Goal: Task Accomplishment & Management: Complete application form

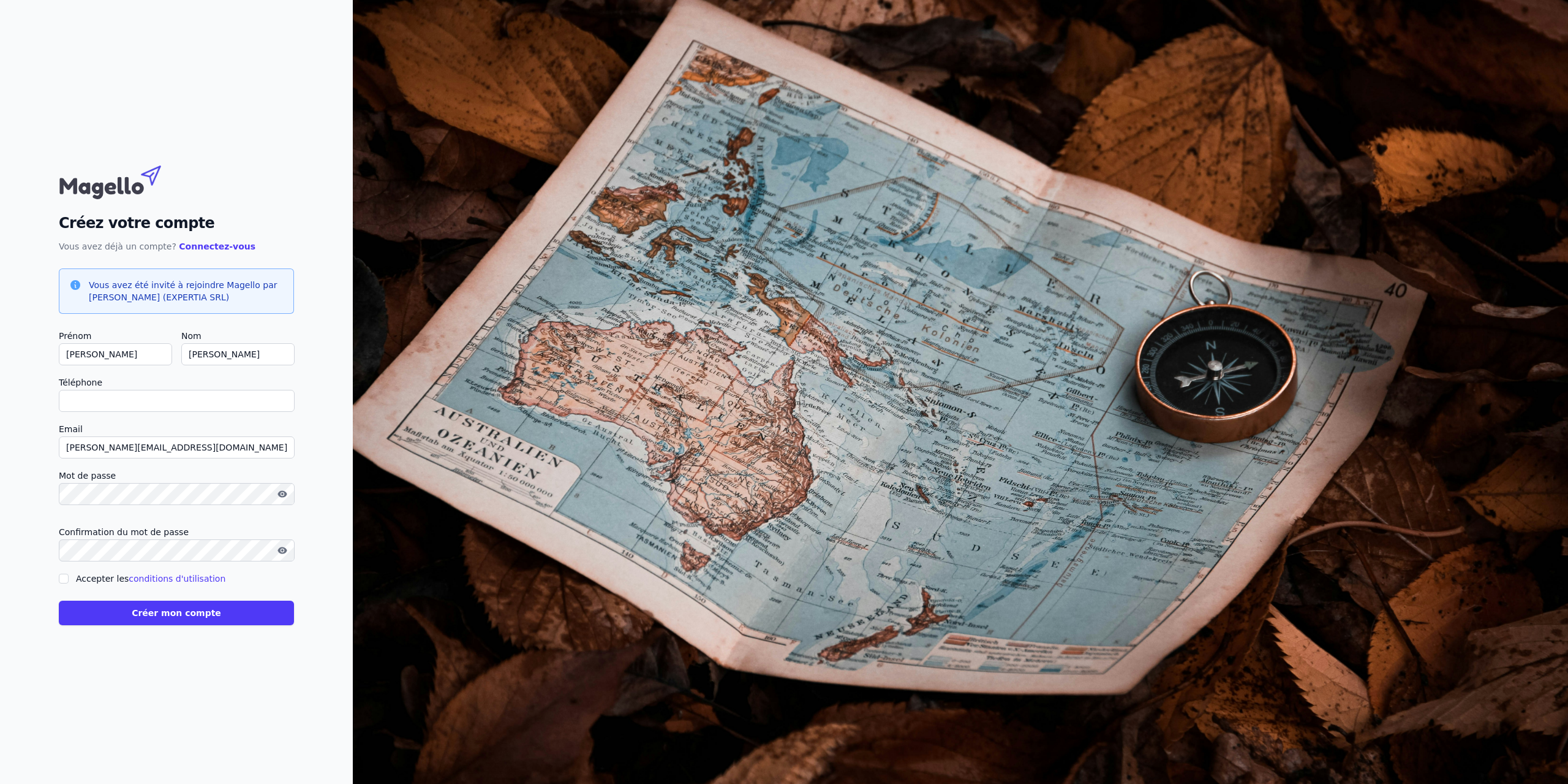
click at [63, 579] on input "Accepter les conditions d'utilisation" at bounding box center [64, 578] width 10 height 10
checkbox input "true"
click at [113, 400] on input "Téléphone" at bounding box center [177, 400] width 236 height 22
click at [113, 400] on input "+32" at bounding box center [177, 400] width 236 height 22
type input "+3228809695"
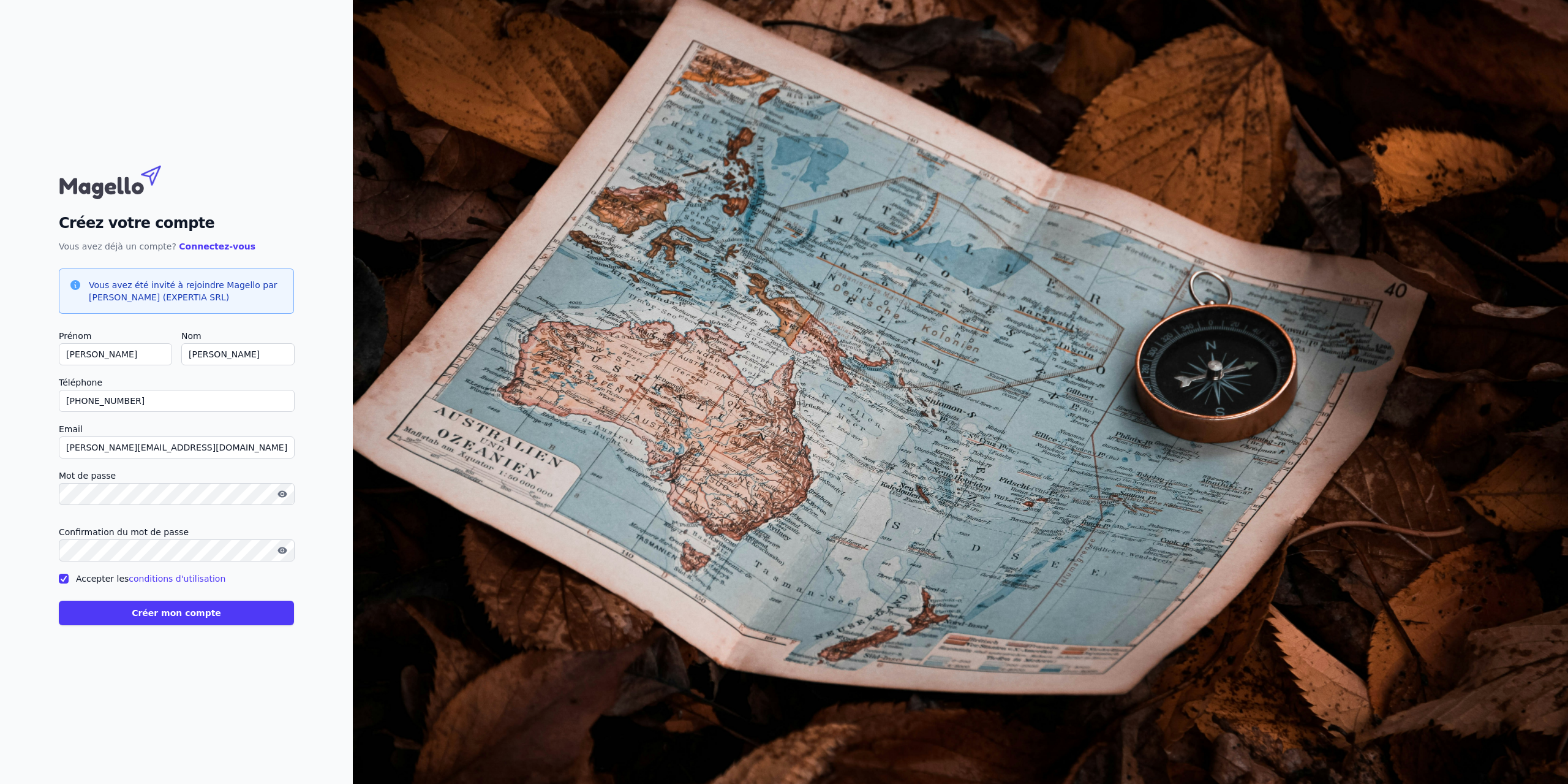
click at [177, 617] on button "Créer mon compte" at bounding box center [177, 613] width 235 height 24
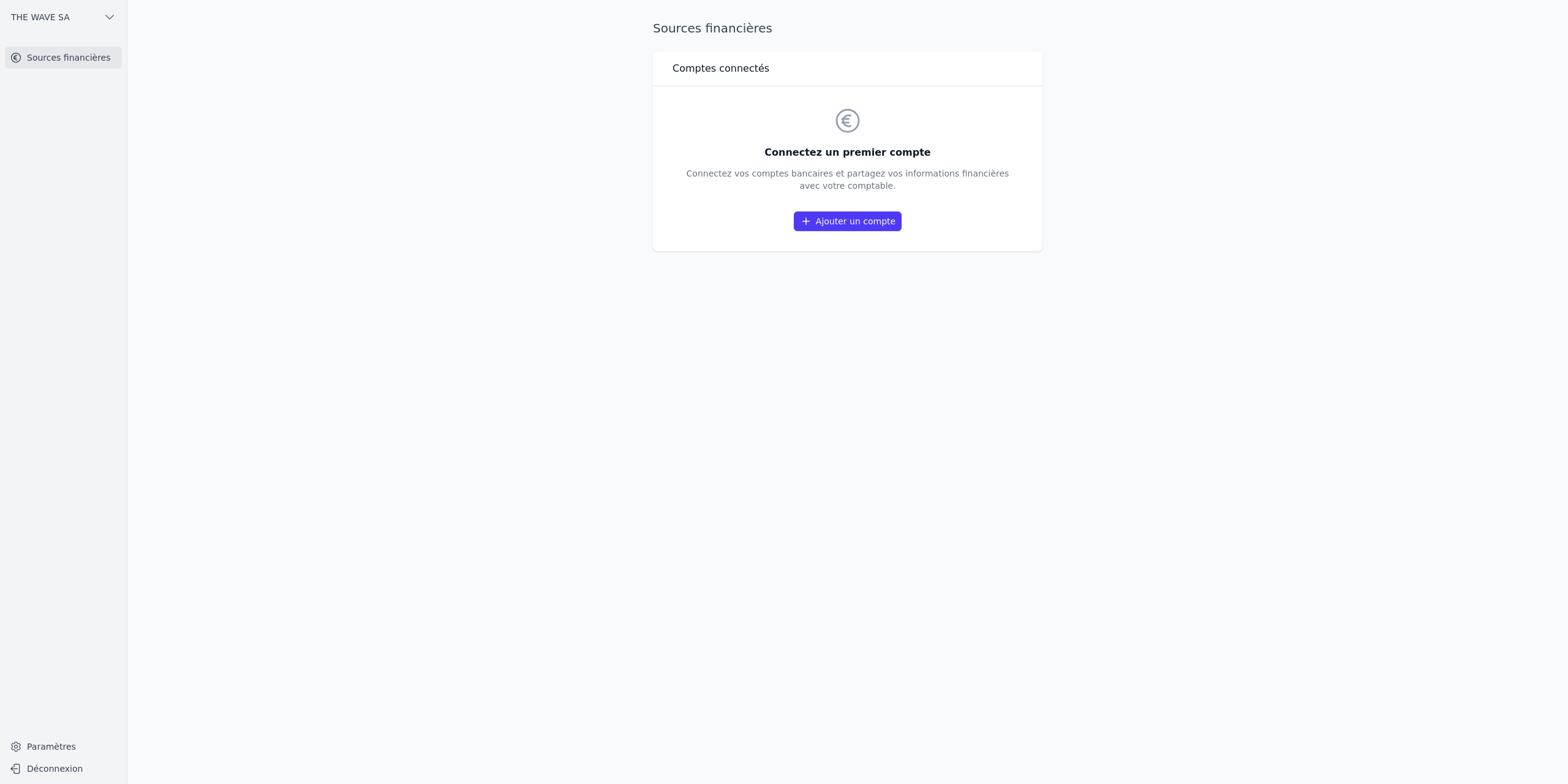
click at [883, 223] on link "Ajouter un compte" at bounding box center [848, 221] width 108 height 20
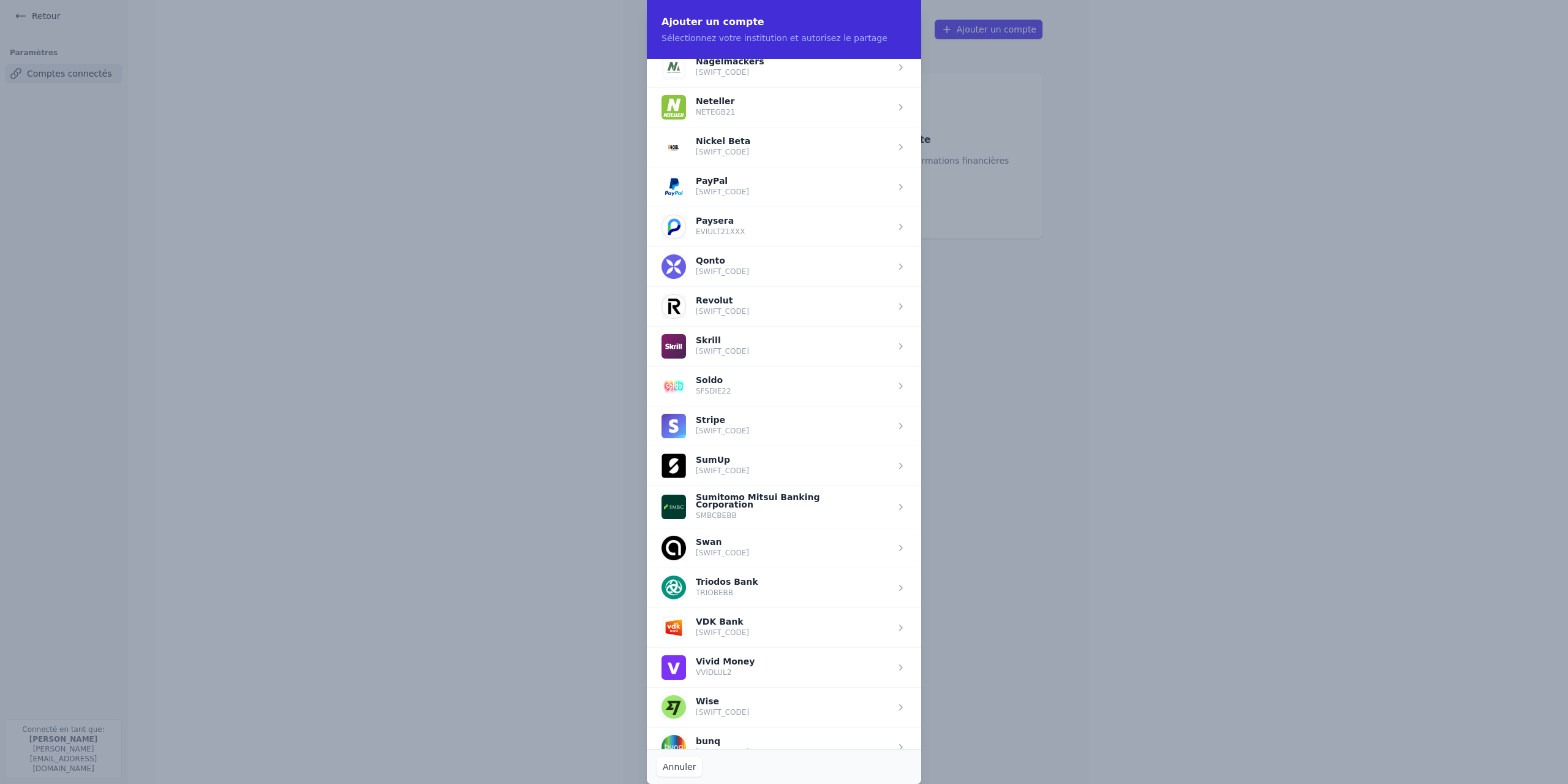
scroll to position [1261, 0]
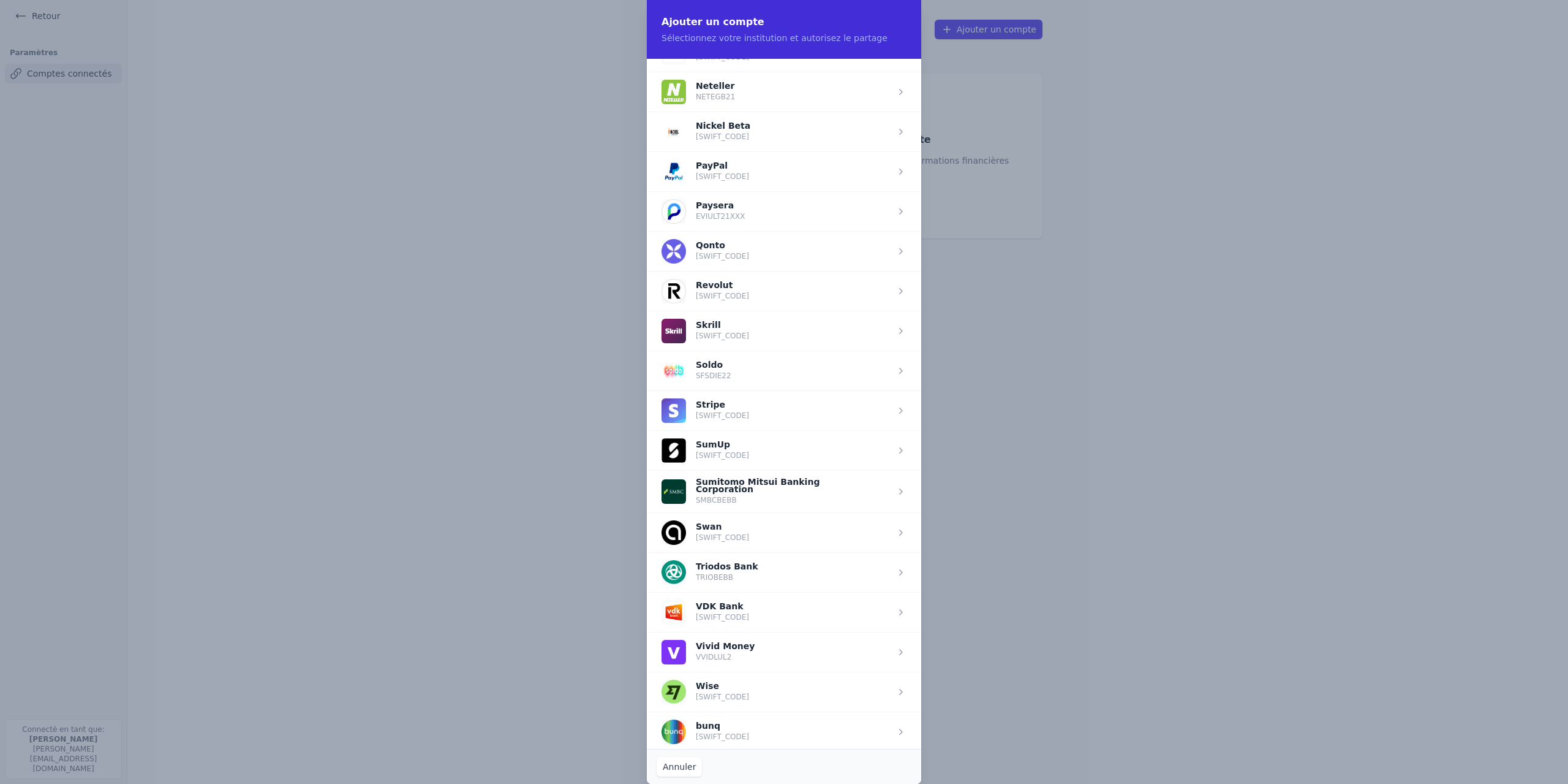
click at [775, 182] on span "button" at bounding box center [784, 171] width 275 height 40
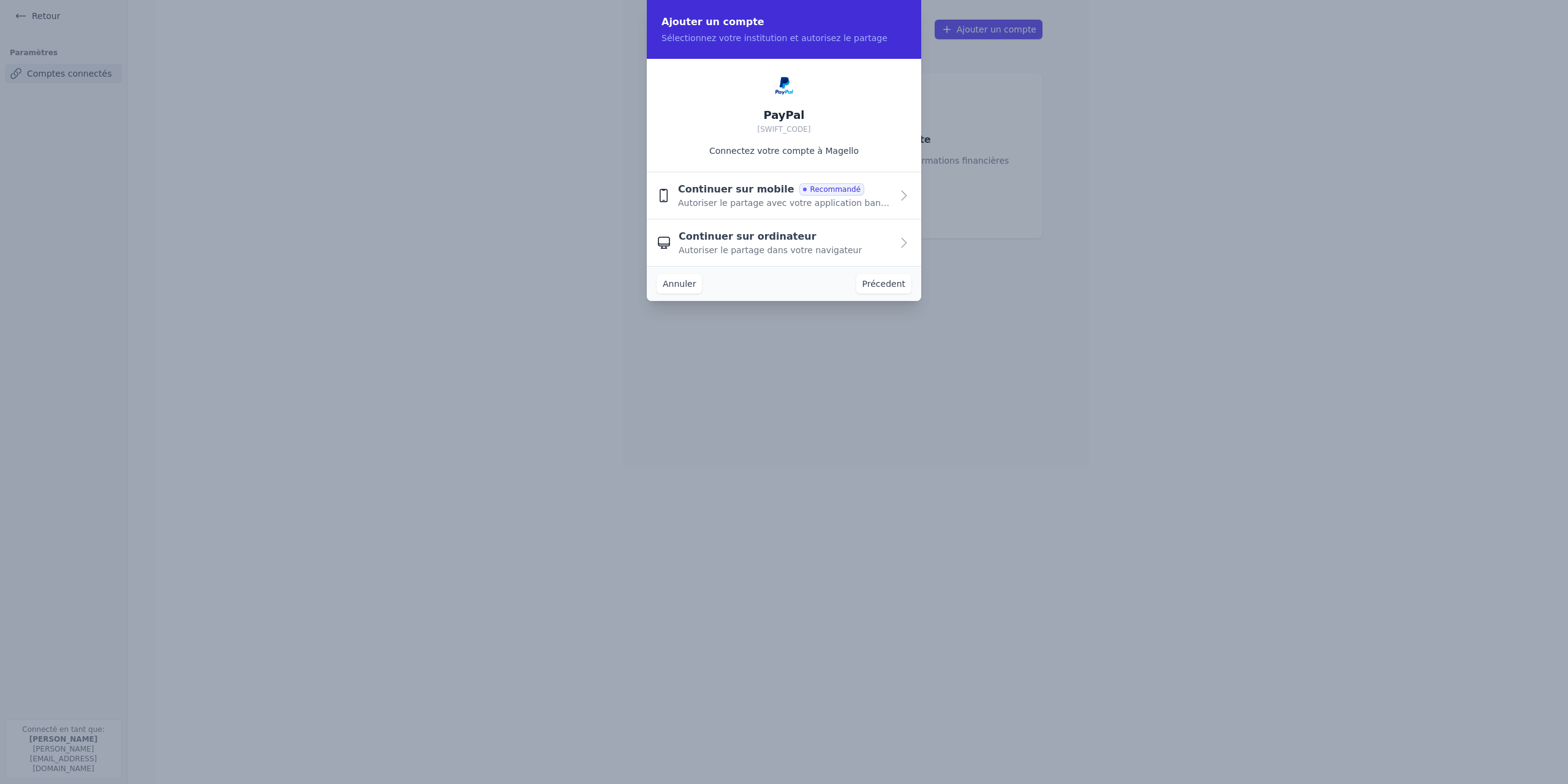
click at [784, 249] on span "Autoriser le partage dans votre navigateur" at bounding box center [769, 250] width 183 height 12
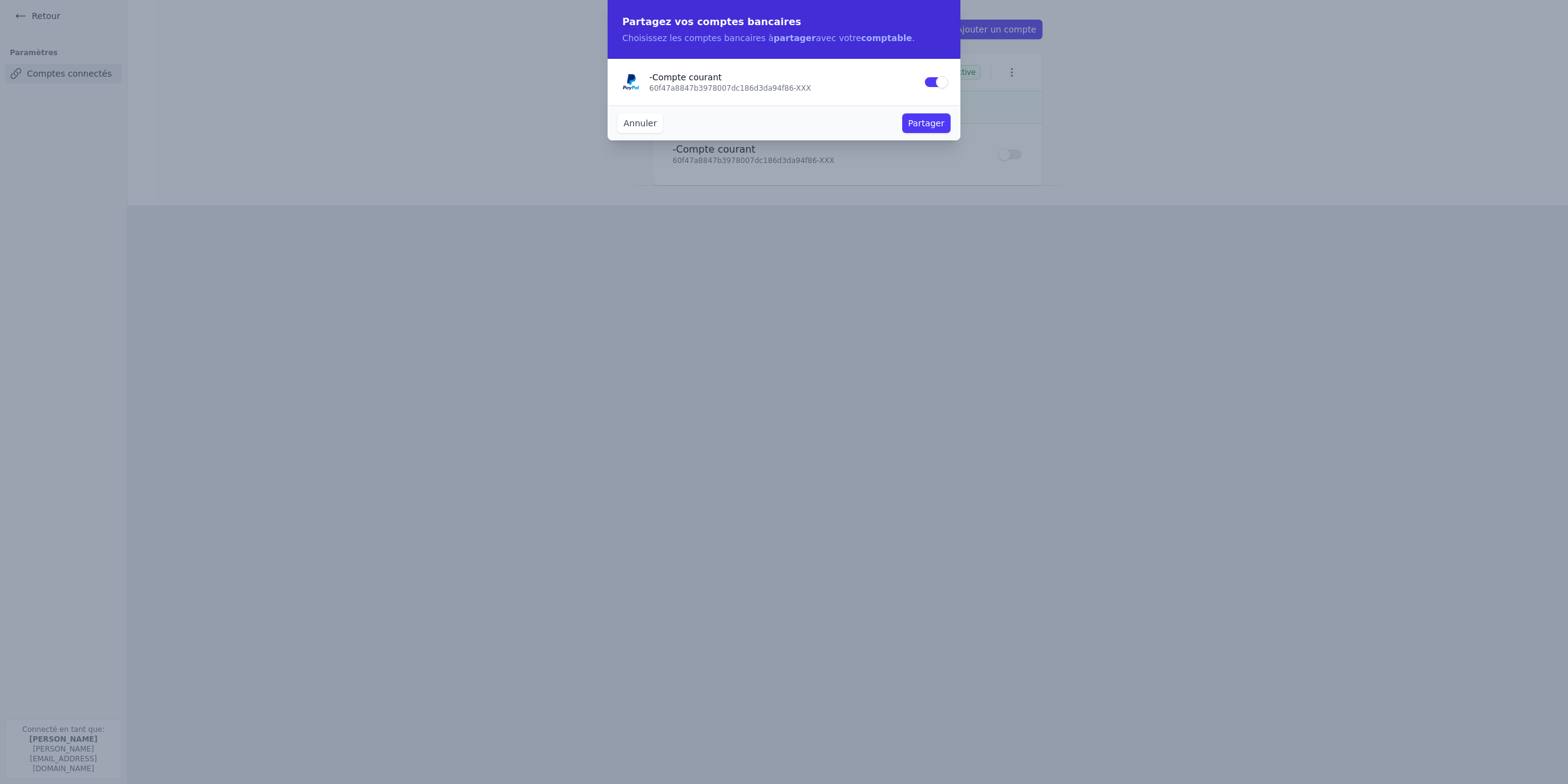
click at [929, 126] on button "Partager" at bounding box center [926, 123] width 48 height 20
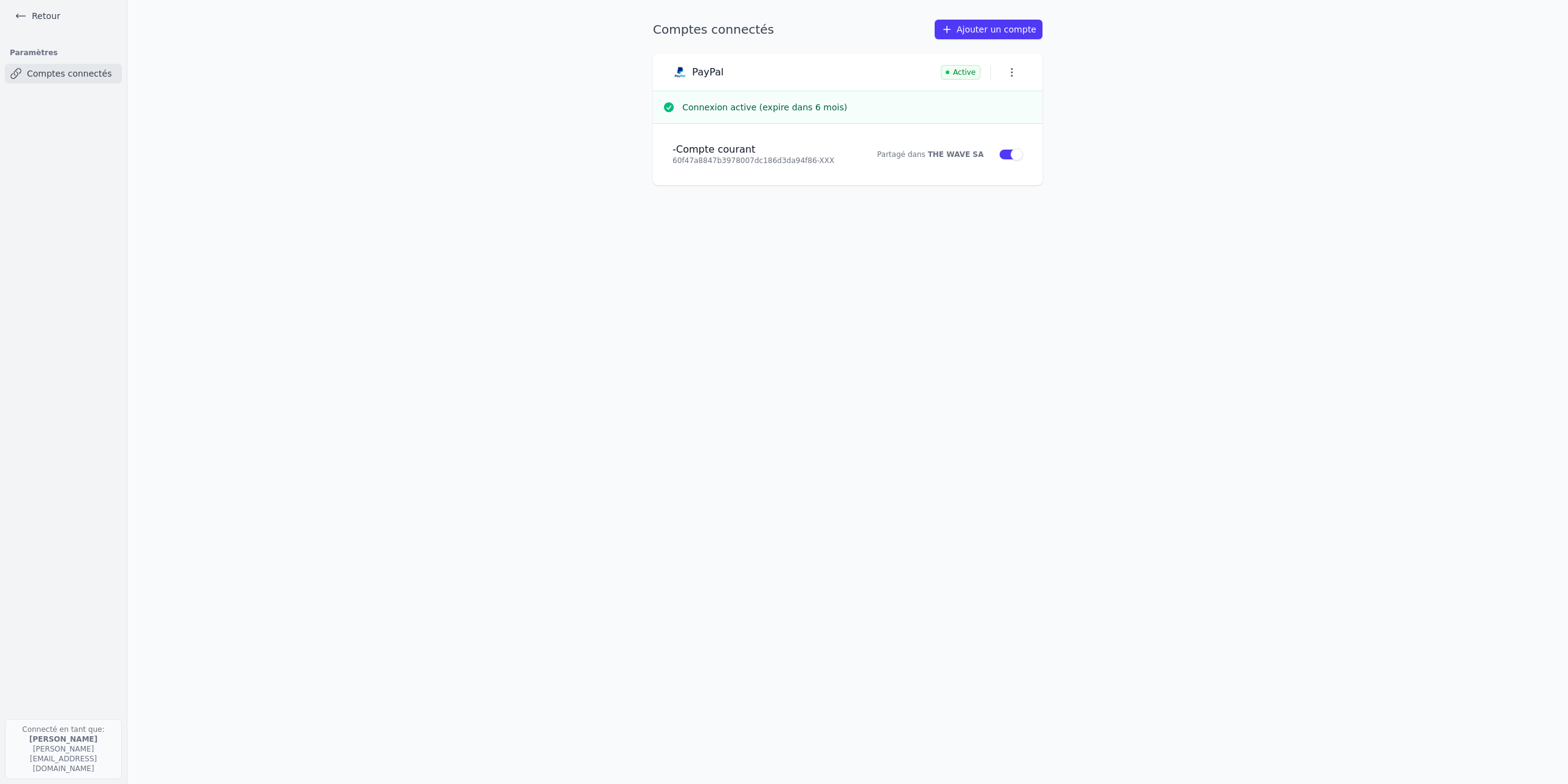
click at [1008, 71] on icon "button" at bounding box center [1012, 72] width 12 height 12
